Goal: Task Accomplishment & Management: Manage account settings

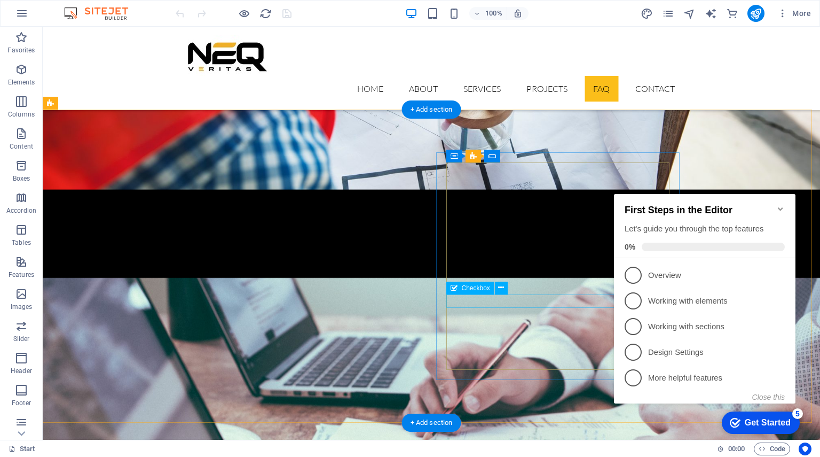
scroll to position [2465, 0]
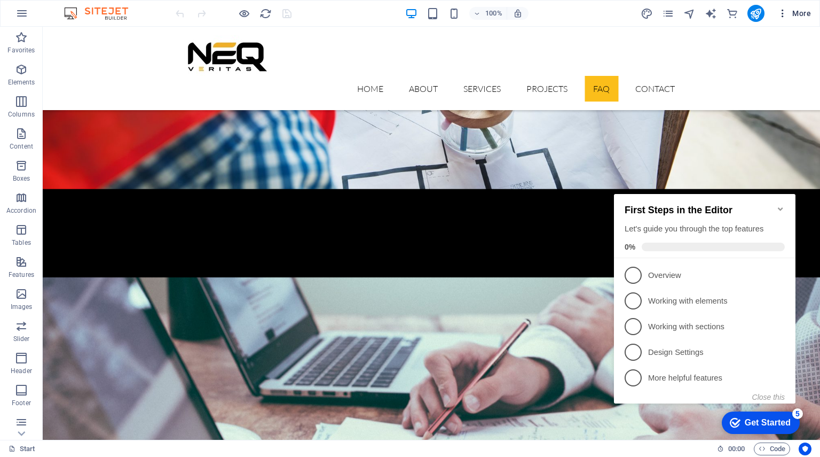
click at [806, 13] on span "More" at bounding box center [795, 13] width 34 height 11
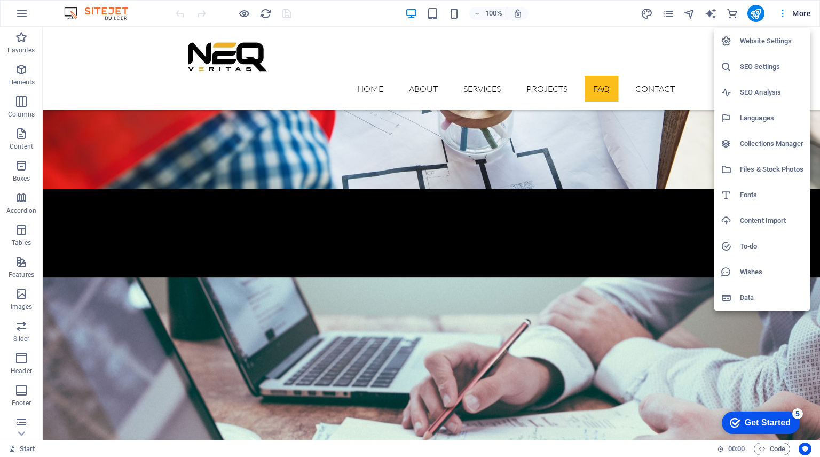
click at [758, 16] on div at bounding box center [410, 228] width 820 height 457
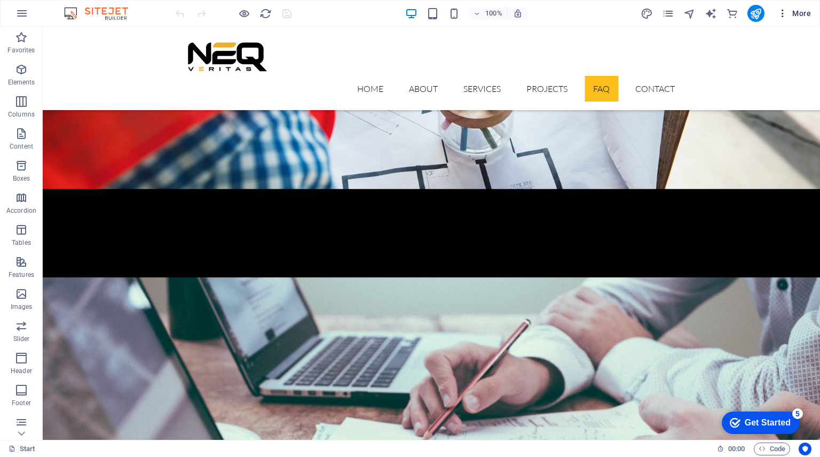
click at [784, 13] on icon "button" at bounding box center [783, 13] width 11 height 11
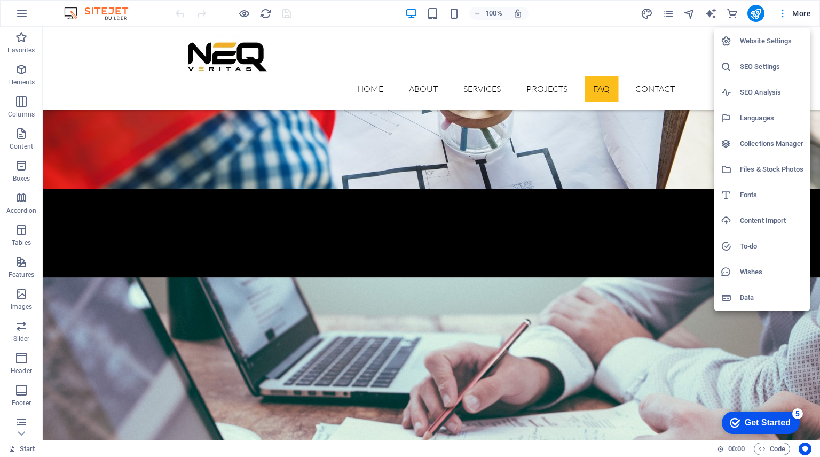
click at [756, 38] on h6 "Website Settings" at bounding box center [772, 41] width 64 height 13
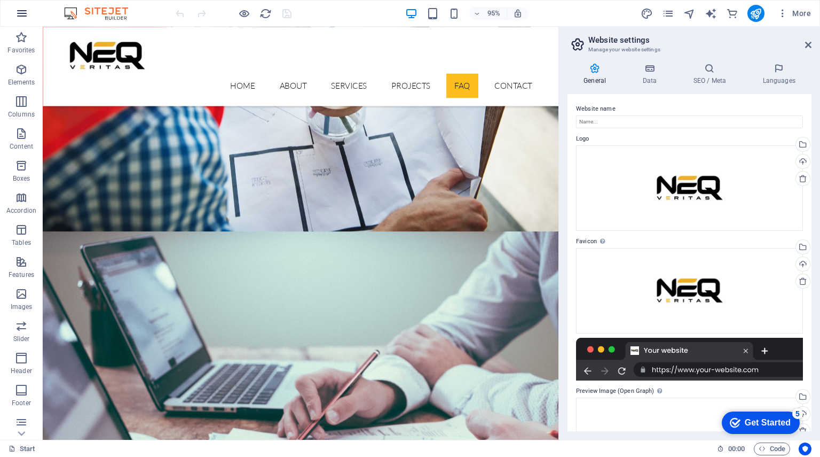
click at [26, 11] on icon "button" at bounding box center [21, 13] width 13 height 13
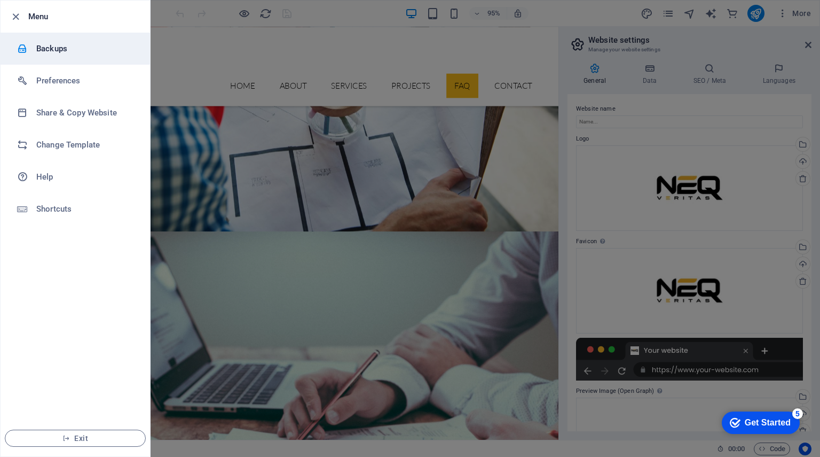
click at [41, 47] on h6 "Backups" at bounding box center [85, 48] width 99 height 13
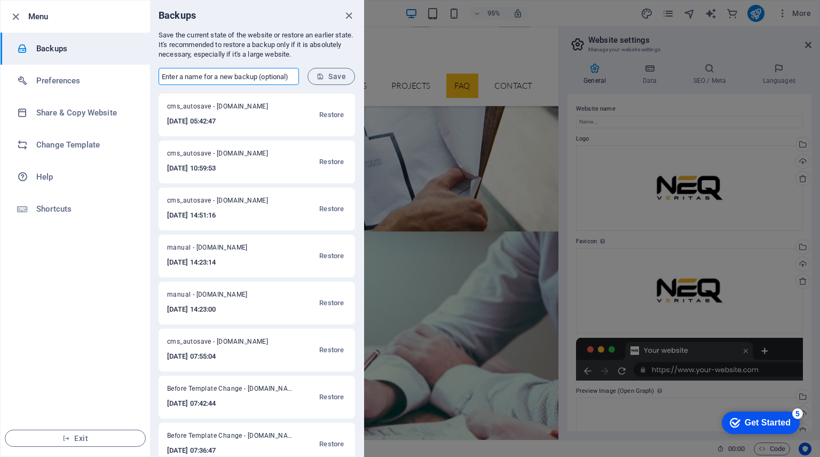
click at [200, 74] on input "text" at bounding box center [229, 76] width 140 height 17
type input "backup 030925"
click at [330, 79] on span "Save" at bounding box center [331, 76] width 29 height 9
click at [350, 12] on icon "close" at bounding box center [349, 16] width 12 height 12
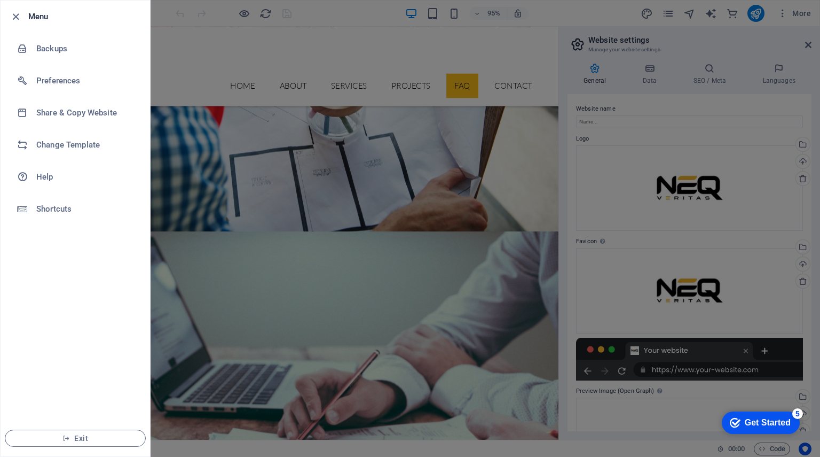
click at [190, 36] on div at bounding box center [410, 228] width 820 height 457
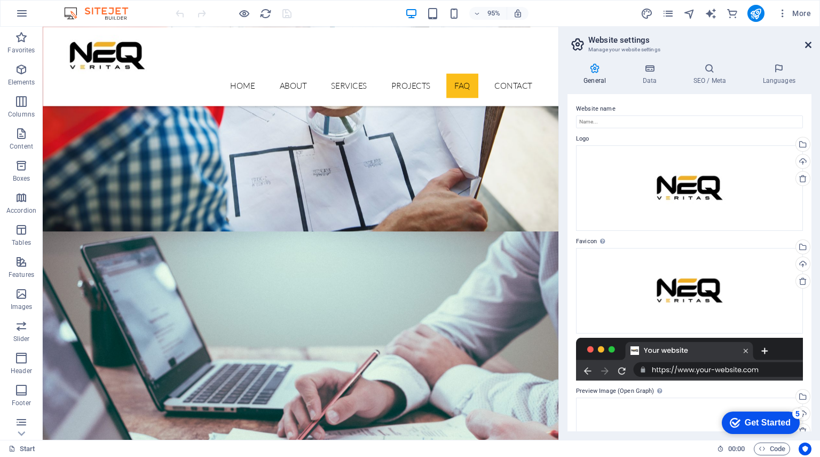
click at [809, 43] on icon at bounding box center [808, 45] width 6 height 9
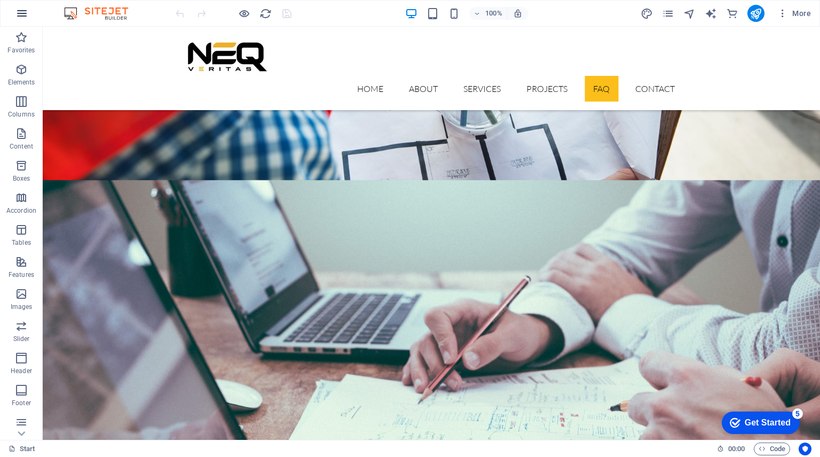
click at [25, 12] on icon "button" at bounding box center [21, 13] width 13 height 13
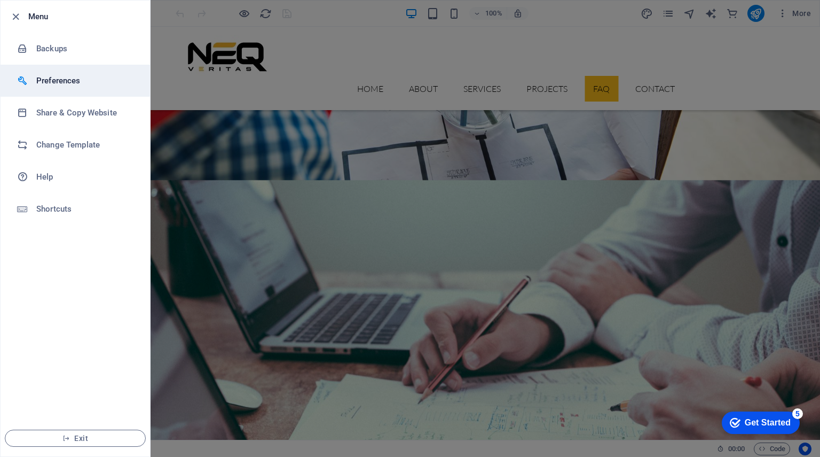
click at [53, 83] on h6 "Preferences" at bounding box center [85, 80] width 99 height 13
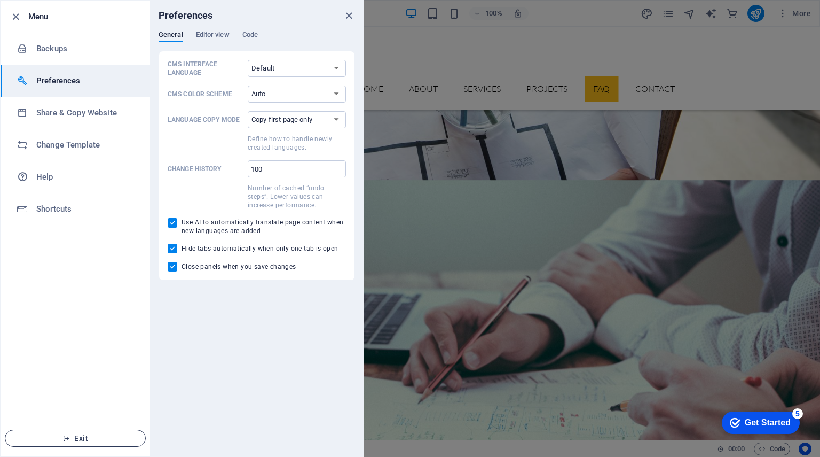
click at [48, 440] on span "Exit" at bounding box center [75, 438] width 123 height 9
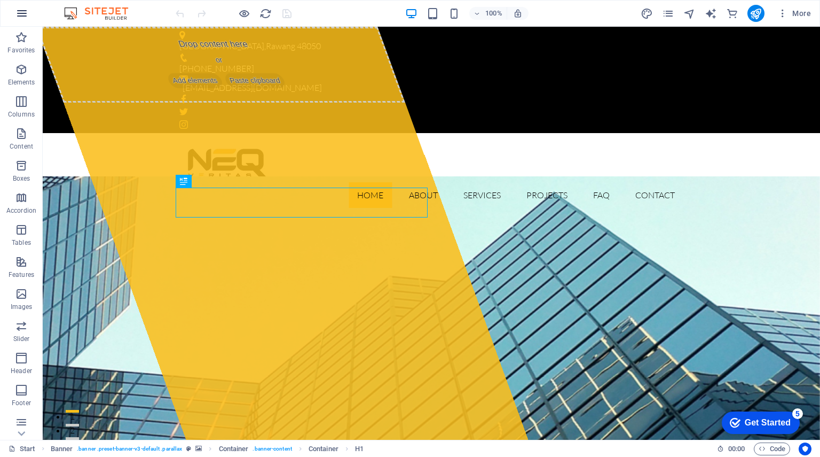
click at [21, 10] on icon "button" at bounding box center [21, 13] width 13 height 13
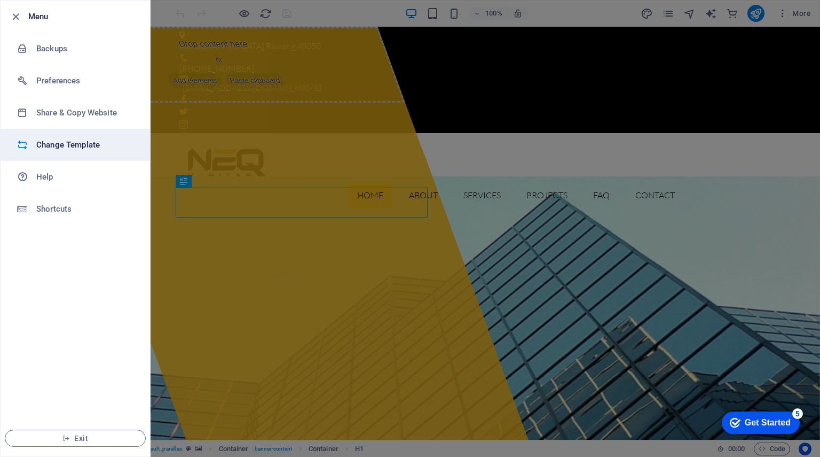
click at [45, 149] on h6 "Change Template" at bounding box center [85, 144] width 99 height 13
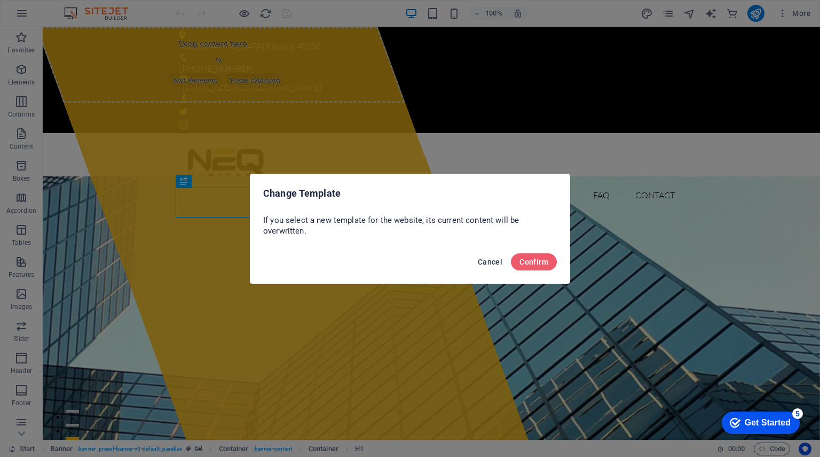
click at [493, 266] on button "Cancel" at bounding box center [490, 261] width 33 height 17
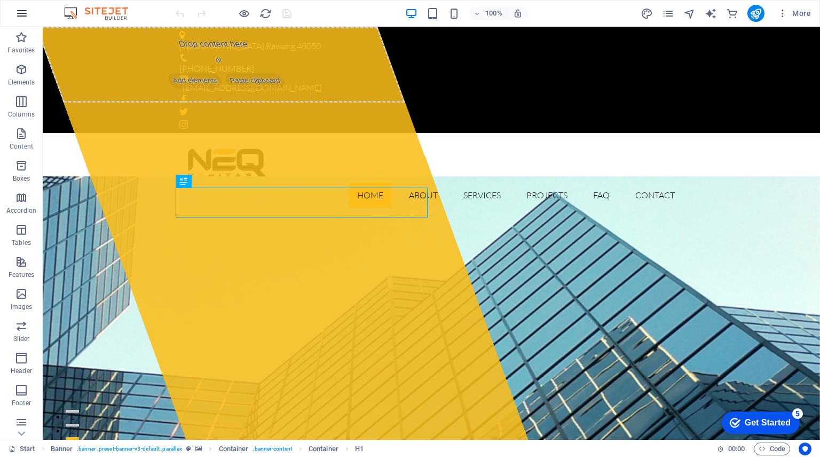
click at [22, 17] on icon "button" at bounding box center [21, 13] width 13 height 13
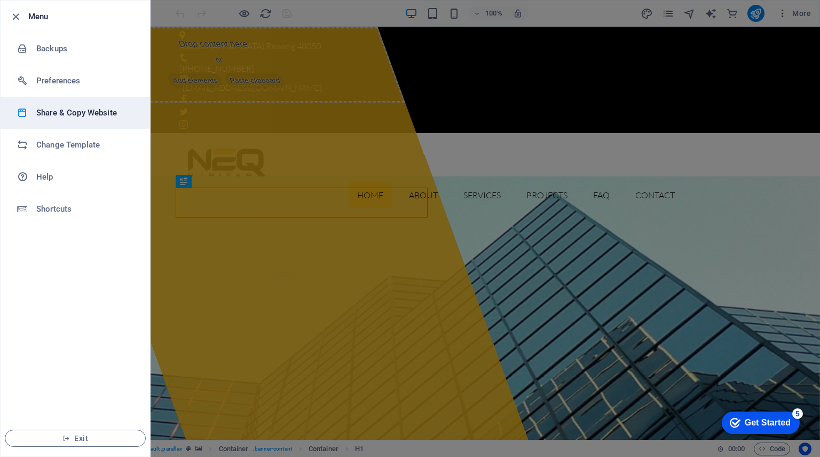
click at [42, 113] on h6 "Share & Copy Website" at bounding box center [85, 112] width 99 height 13
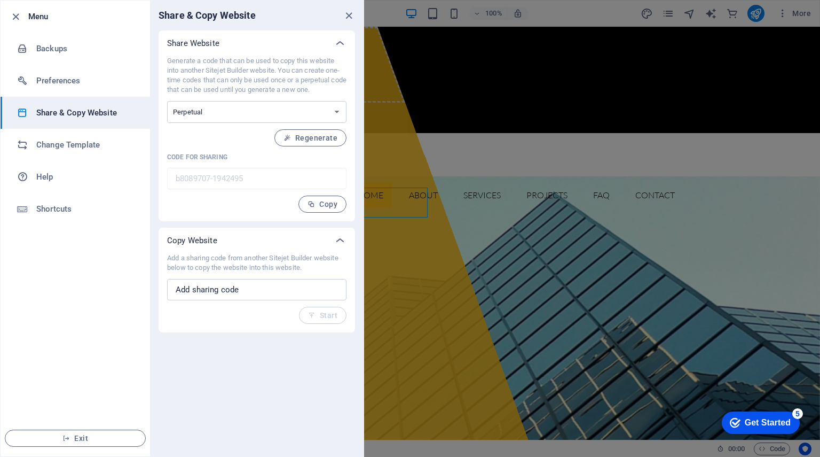
click at [355, 17] on div "Share & Copy Website" at bounding box center [257, 16] width 214 height 30
click at [346, 14] on icon "close" at bounding box center [349, 16] width 12 height 12
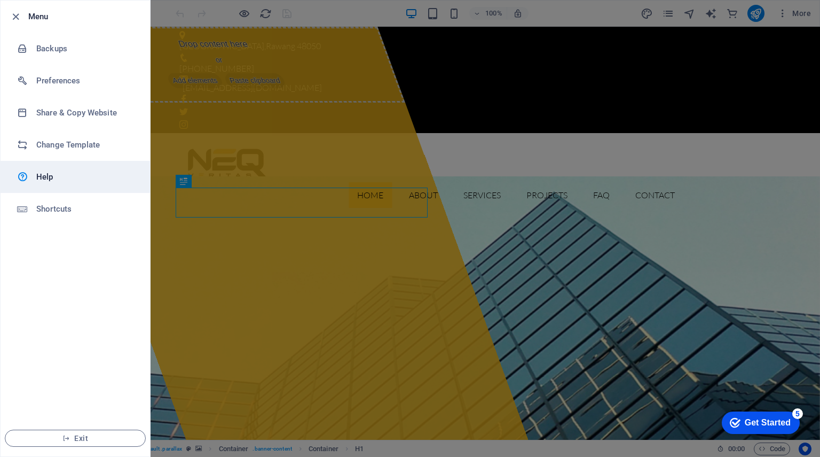
click at [55, 179] on h6 "Help" at bounding box center [85, 176] width 99 height 13
